Goal: Find contact information: Find contact information

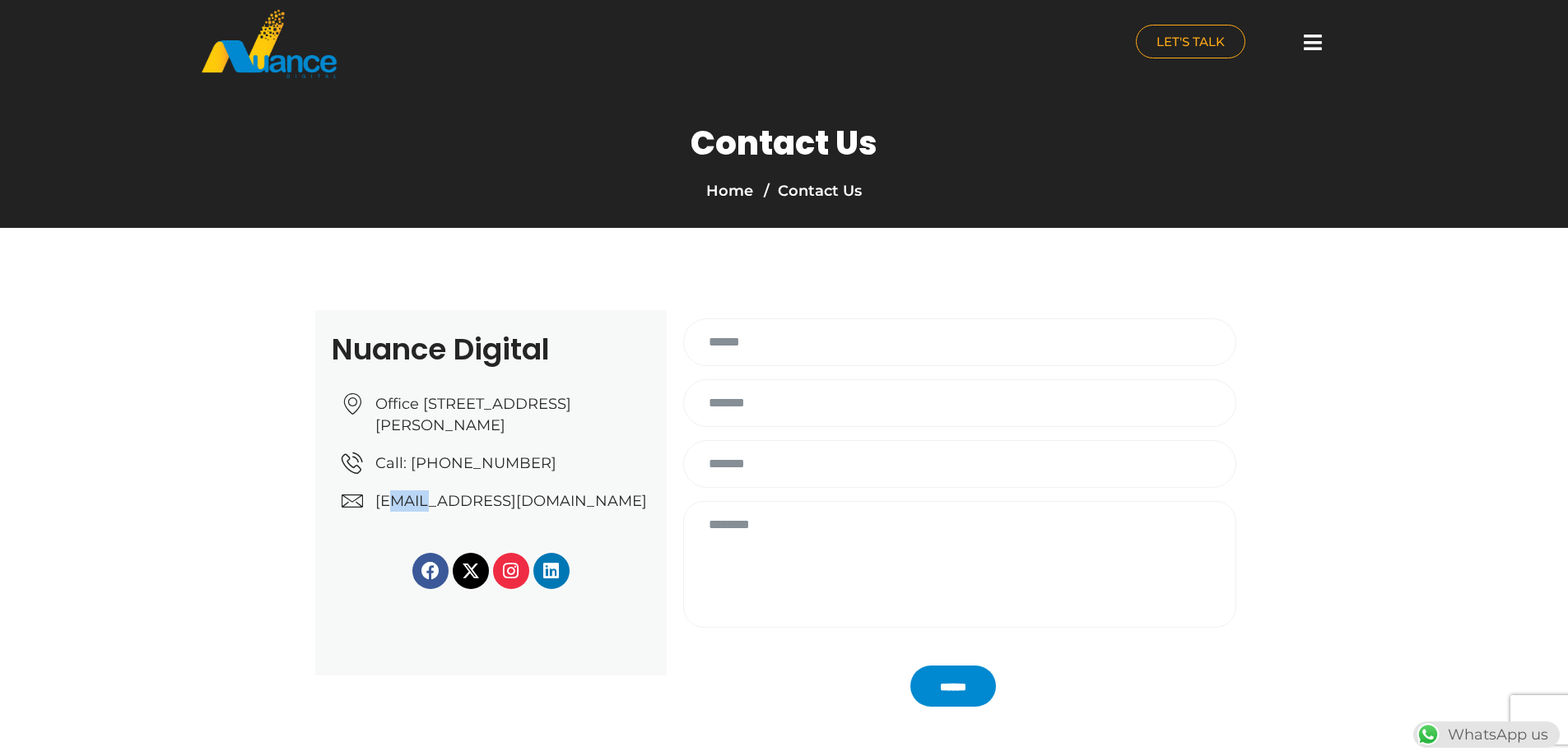
drag, startPoint x: 384, startPoint y: 508, endPoint x: 433, endPoint y: 539, distance: 58.0
click at [433, 539] on div "Nuance Digital Office [STREET_ADDRESS][PERSON_NAME] Call: [PHONE_NUMBER] [EMAIL…" at bounding box center [491, 492] width 352 height 365
drag, startPoint x: 373, startPoint y: 509, endPoint x: 622, endPoint y: 531, distance: 250.0
click at [622, 511] on ul "Office [STREET_ADDRESS][PERSON_NAME] Call: [PHONE_NUMBER] [EMAIL_ADDRESS][DOMAI…" at bounding box center [495, 452] width 309 height 119
copy span "[EMAIL_ADDRESS][DOMAIN_NAME]"
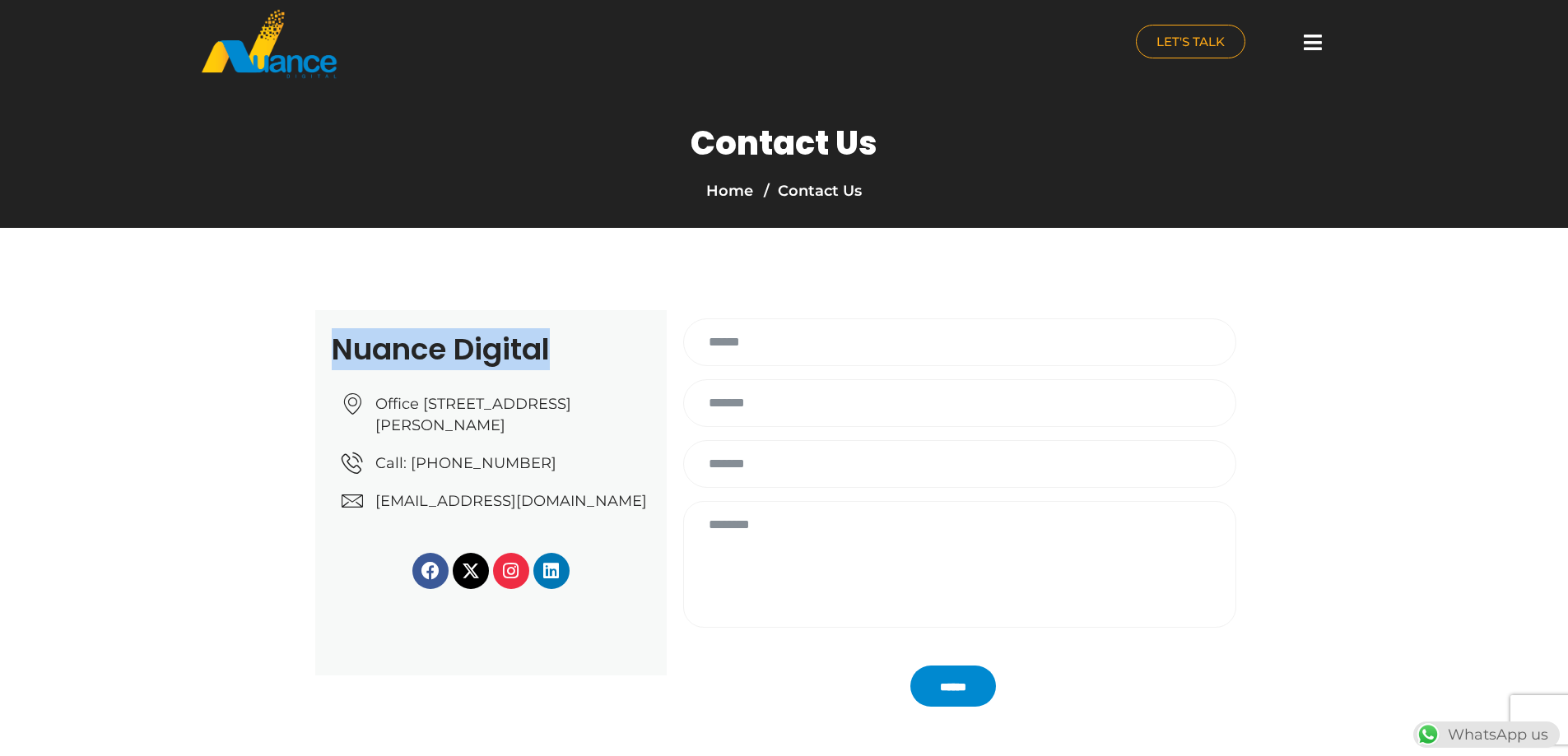
drag, startPoint x: 571, startPoint y: 347, endPoint x: 334, endPoint y: 350, distance: 237.0
click at [334, 350] on h2 "Nuance Digital" at bounding box center [490, 349] width 318 height 30
copy h2 "Nuance Digital"
